Goal: Information Seeking & Learning: Find specific fact

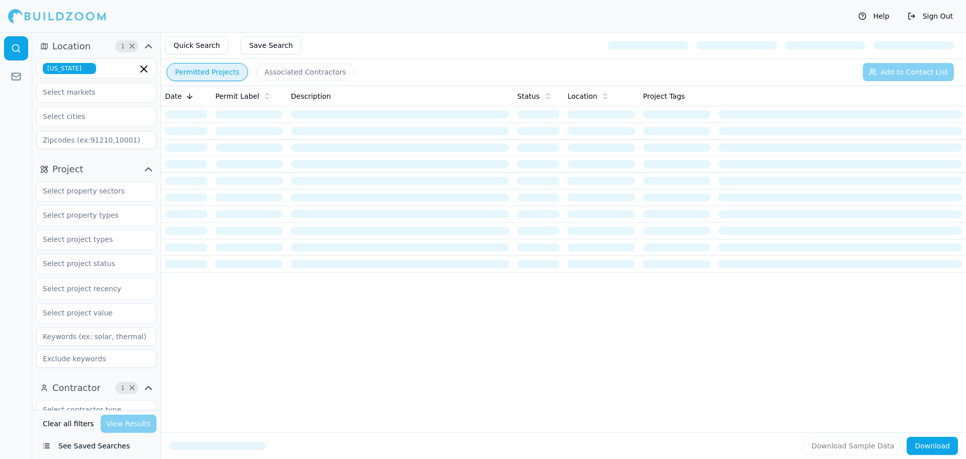
click at [90, 70] on icon "button" at bounding box center [88, 68] width 3 height 3
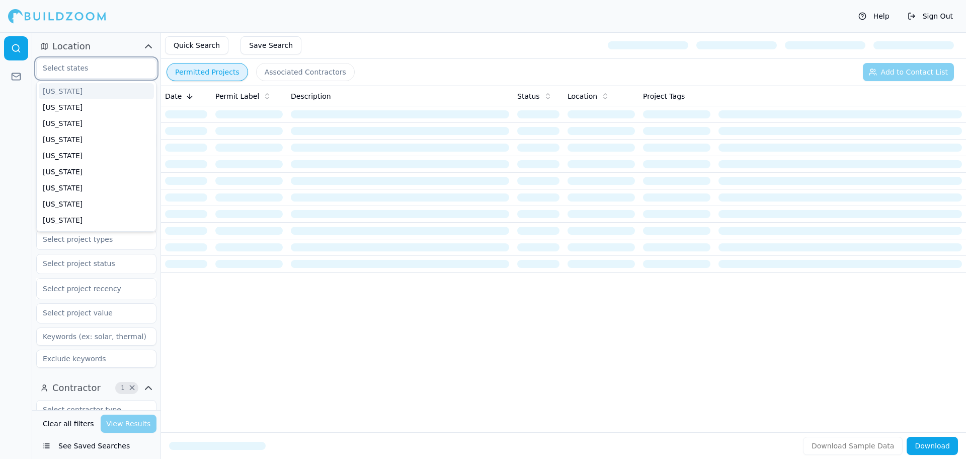
type input "t"
click at [84, 104] on div "[US_STATE]" at bounding box center [96, 107] width 115 height 16
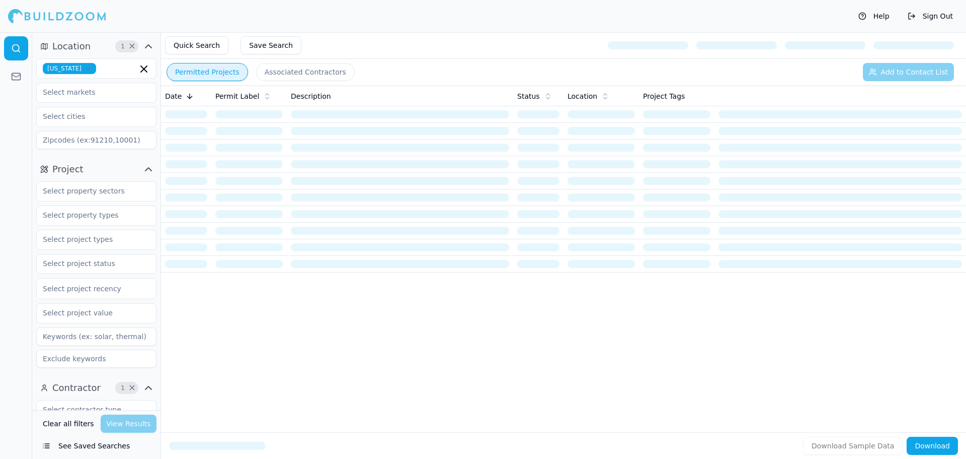
click at [271, 318] on div "Date Permit Label Description Status Location Project Tags" at bounding box center [563, 243] width 805 height 314
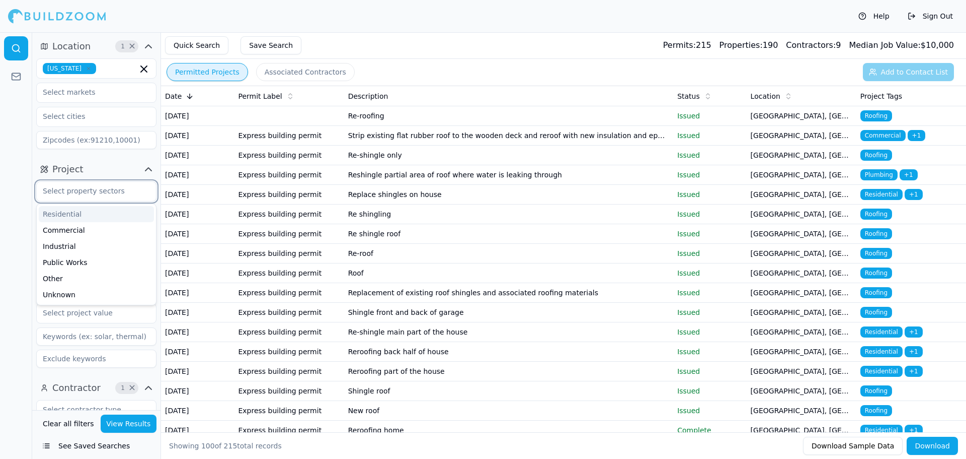
click at [103, 197] on input "text" at bounding box center [90, 191] width 107 height 18
click at [110, 165] on button "Project" at bounding box center [96, 169] width 120 height 16
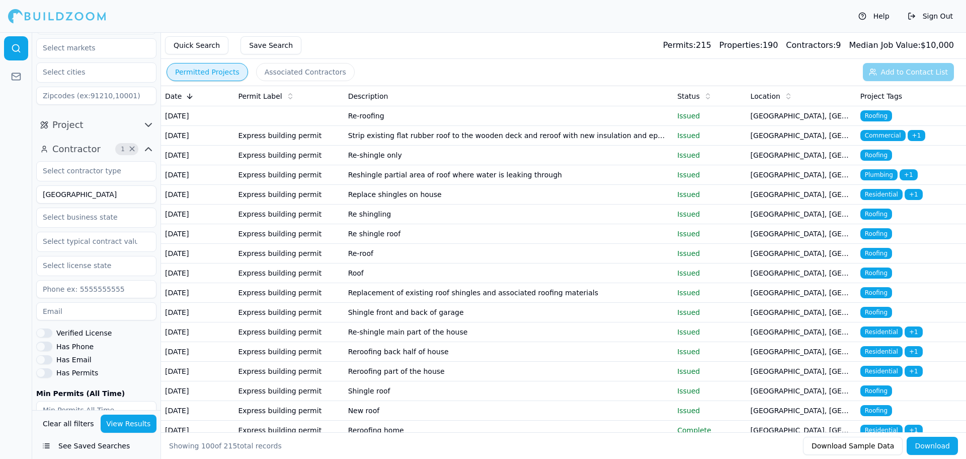
scroll to position [15, 0]
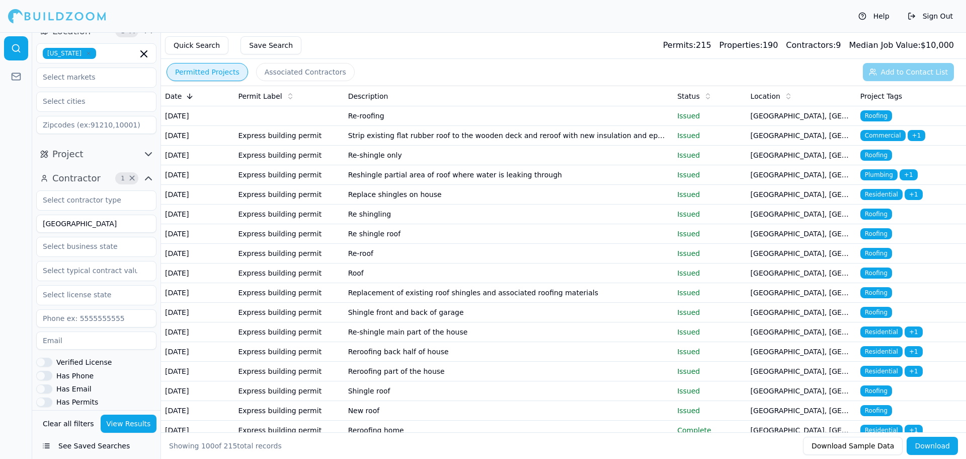
drag, startPoint x: 88, startPoint y: 217, endPoint x: 28, endPoint y: 246, distance: 66.0
click at [28, 246] on div "Location 1 × [US_STATE] Project Contractor 1 × [GEOGRAPHIC_DATA] Verified Licen…" at bounding box center [483, 245] width 966 height 426
type input "PIN"
click at [143, 419] on button "View Results" at bounding box center [129, 423] width 56 height 18
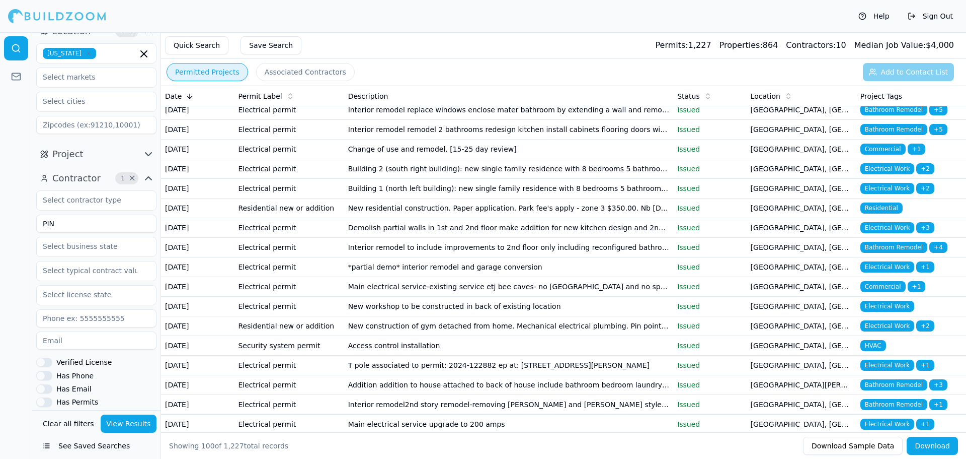
scroll to position [453, 0]
